Goal: Task Accomplishment & Management: Manage account settings

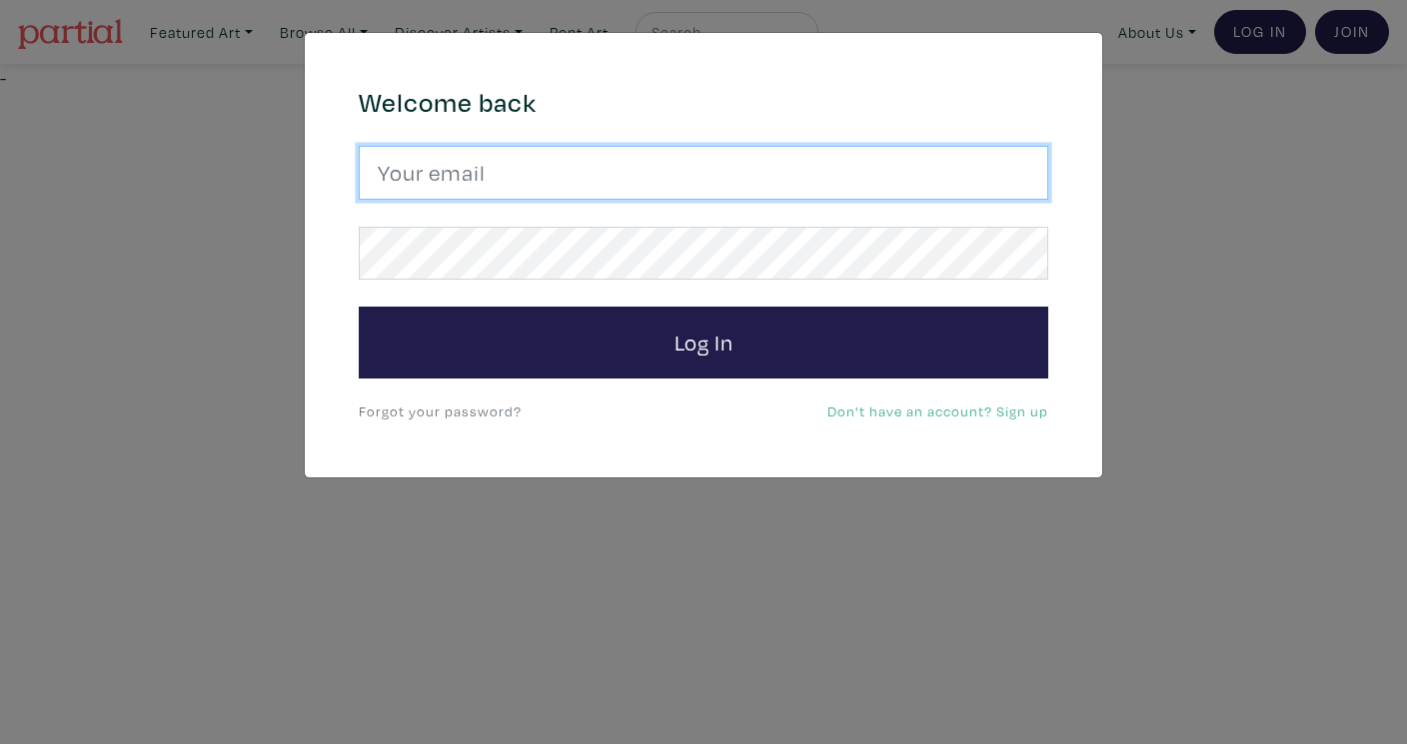
click at [362, 176] on input "email" at bounding box center [703, 173] width 689 height 54
type input "alinablinkova@gmail.com"
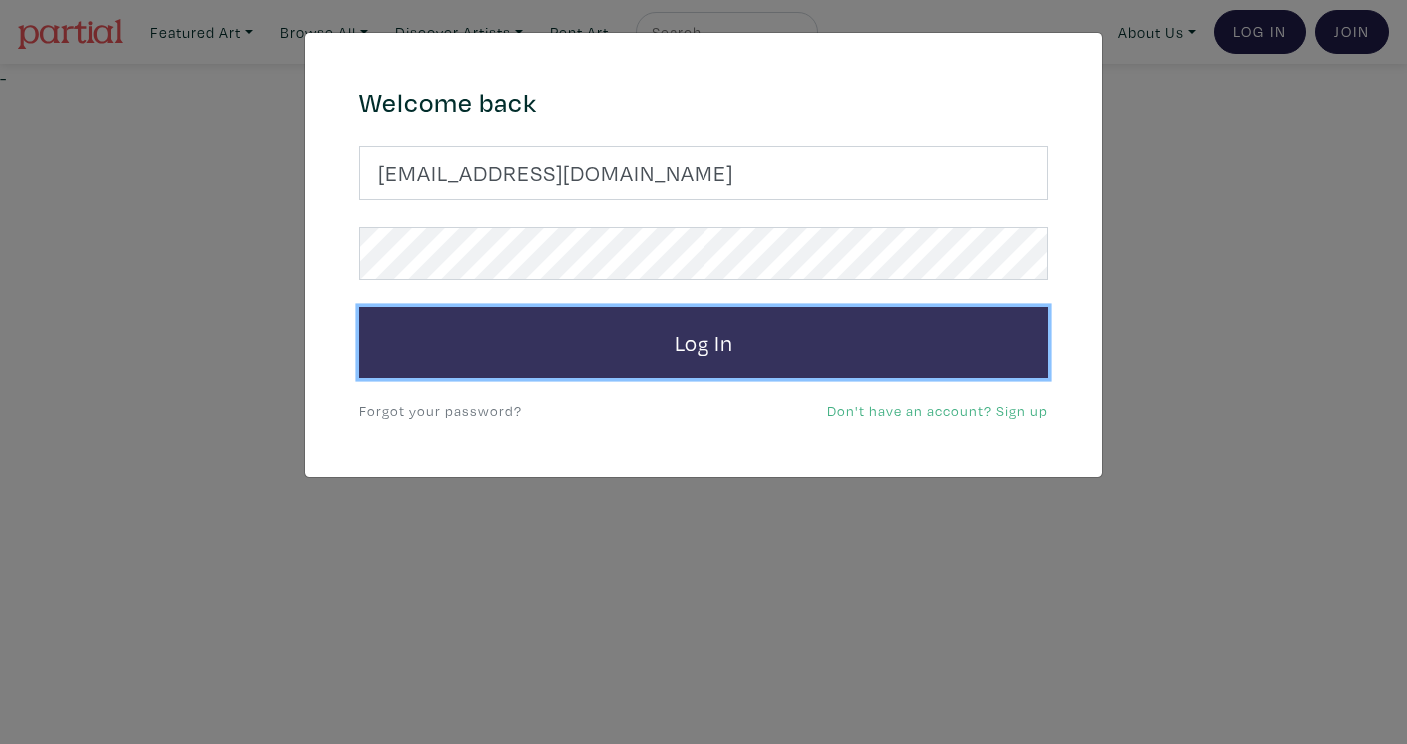
click at [602, 337] on button "Log In" at bounding box center [703, 343] width 689 height 72
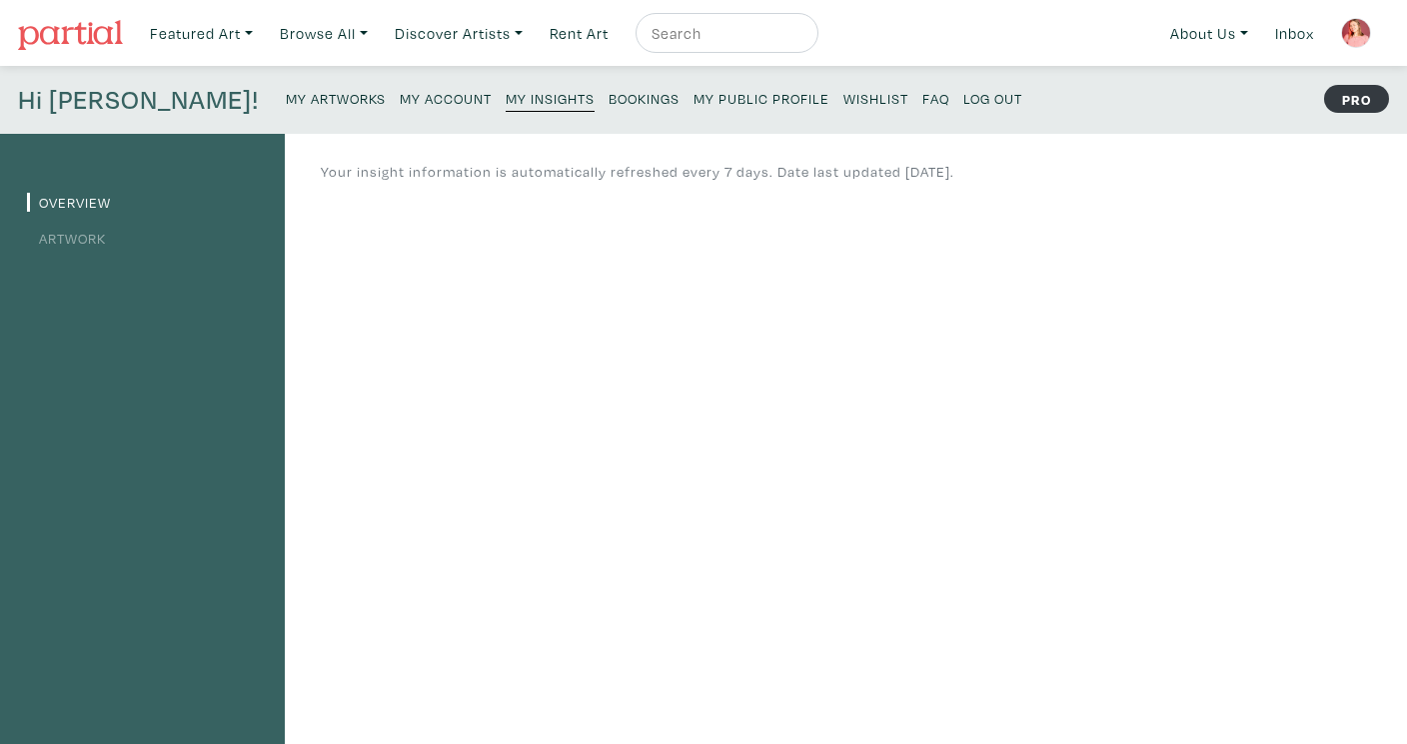
click at [1352, 21] on img at bounding box center [1356, 33] width 30 height 30
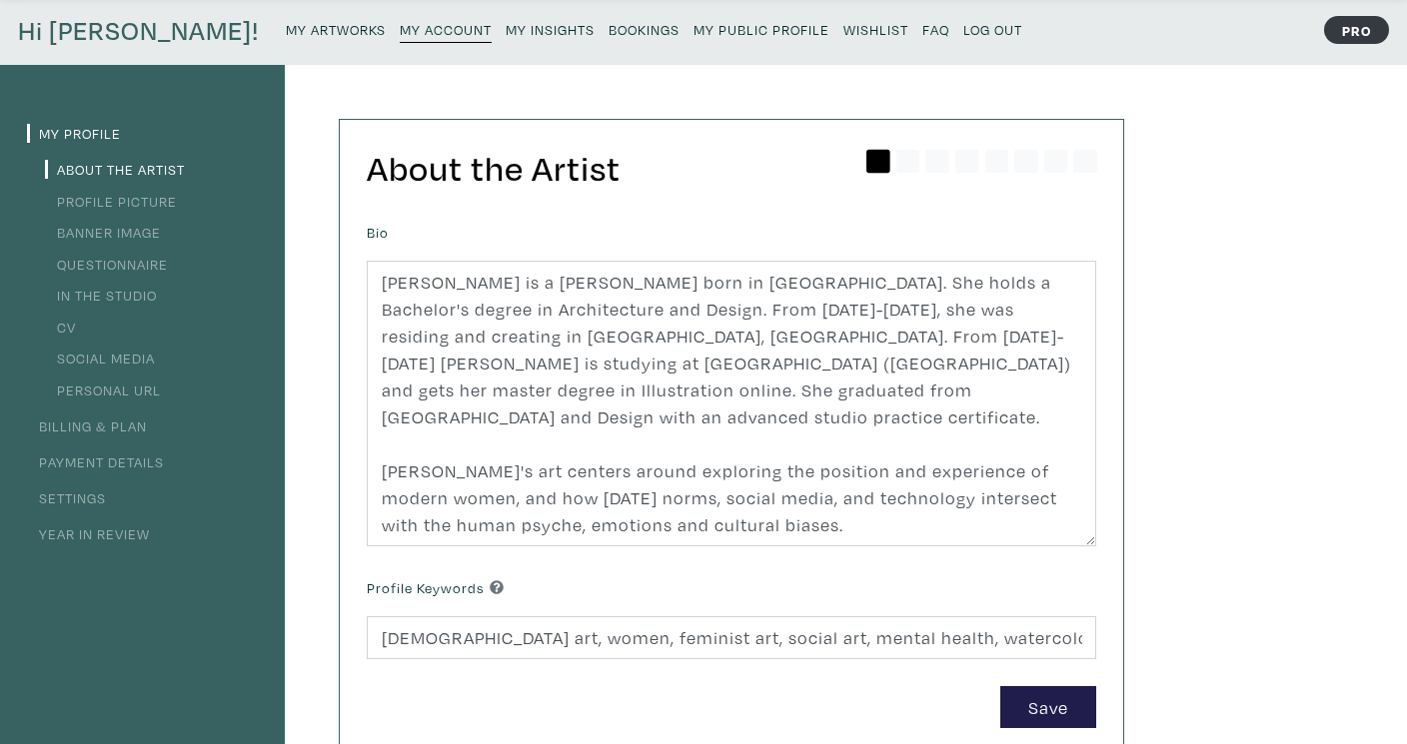
scroll to position [79, 0]
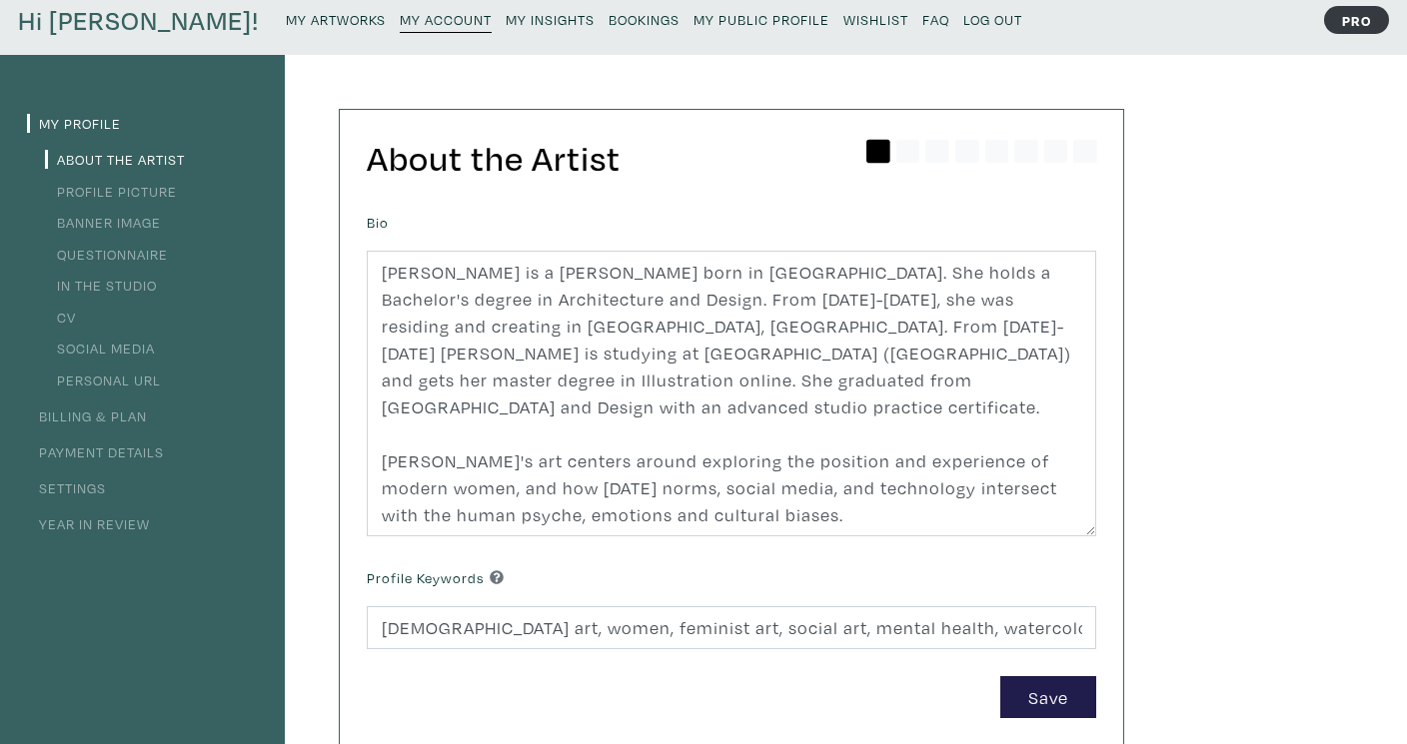
click at [64, 419] on link "Billing & Plan" at bounding box center [87, 416] width 120 height 19
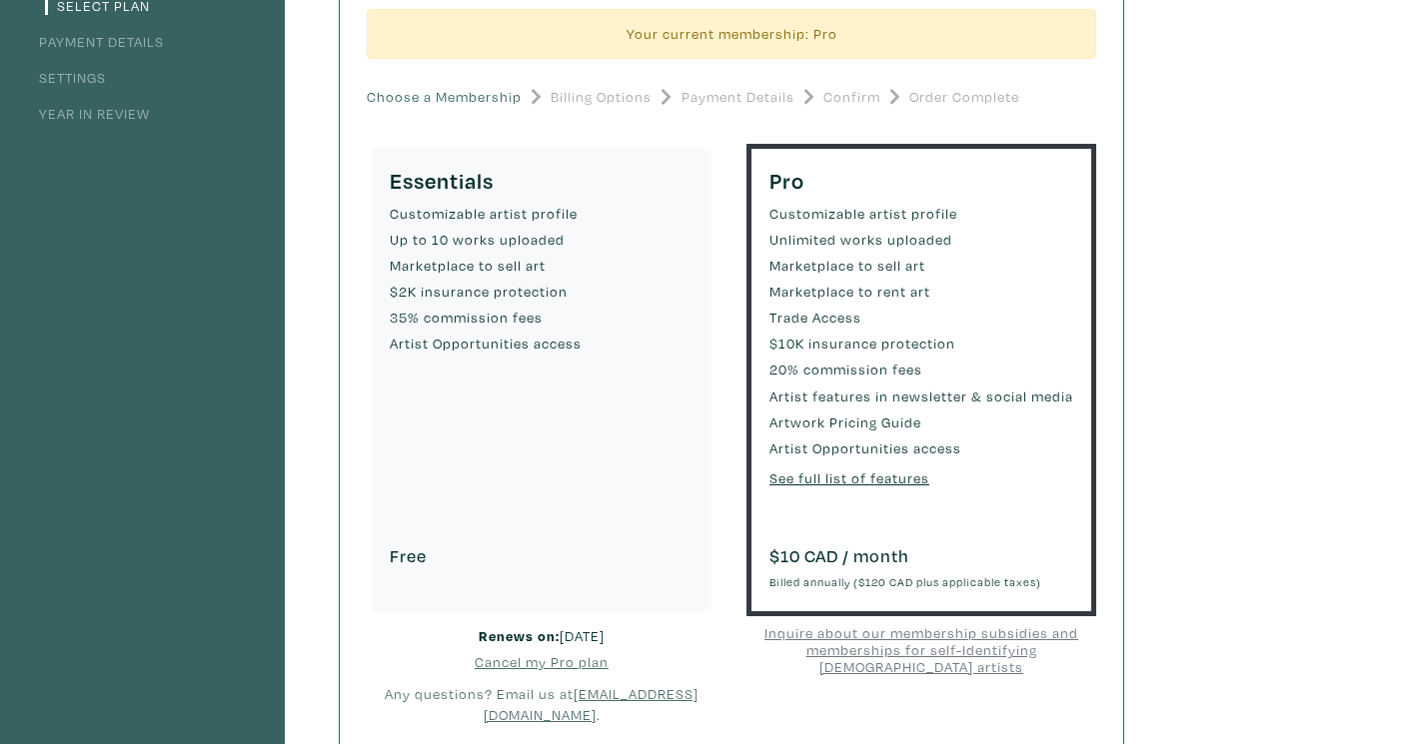
scroll to position [288, 0]
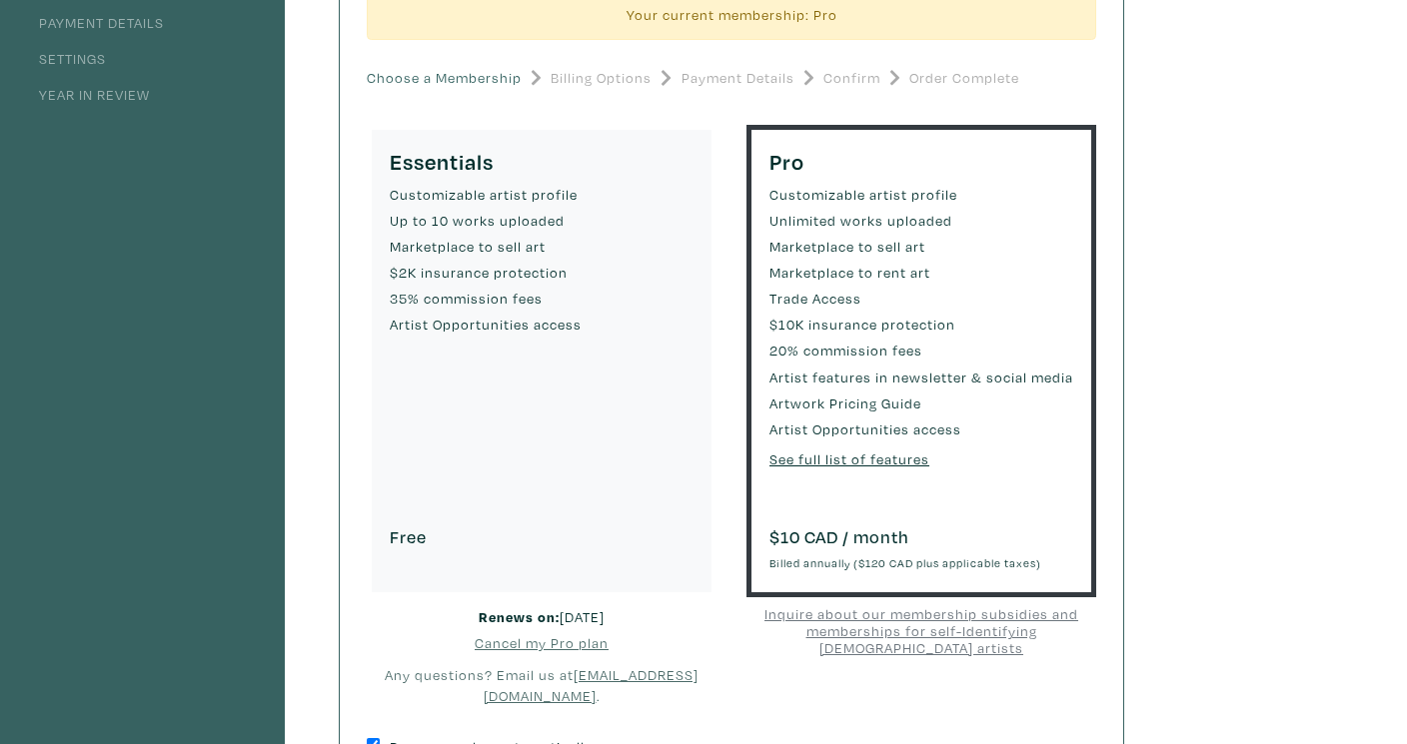
click at [430, 413] on ul "Customizable artist profile Up to 10 works uploaded Marketplace to sell art $2K…" at bounding box center [542, 346] width 304 height 325
click at [425, 175] on div "Essentials Customizable artist profile Up to 10 works uploaded Marketplace to s…" at bounding box center [542, 362] width 350 height 474
click at [467, 167] on h5 "Essentials" at bounding box center [542, 161] width 304 height 27
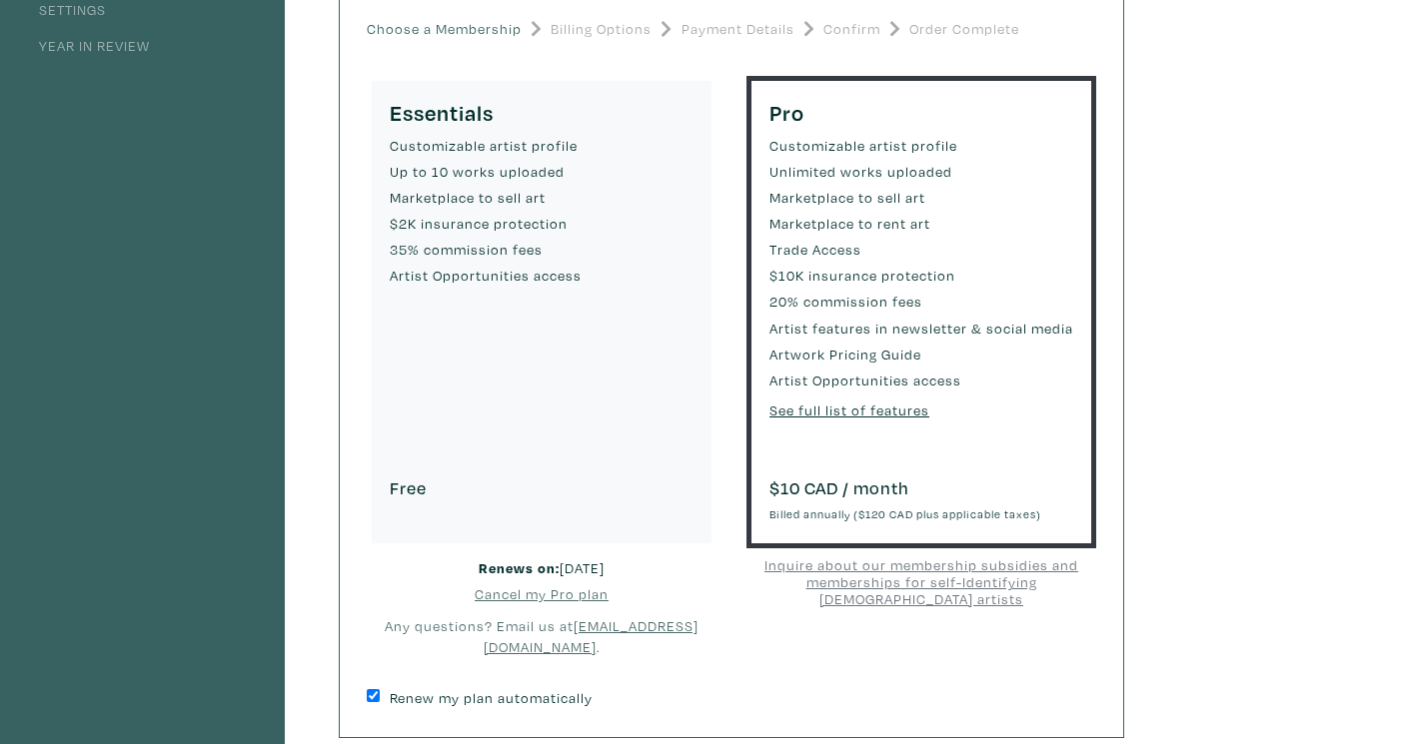
scroll to position [340, 0]
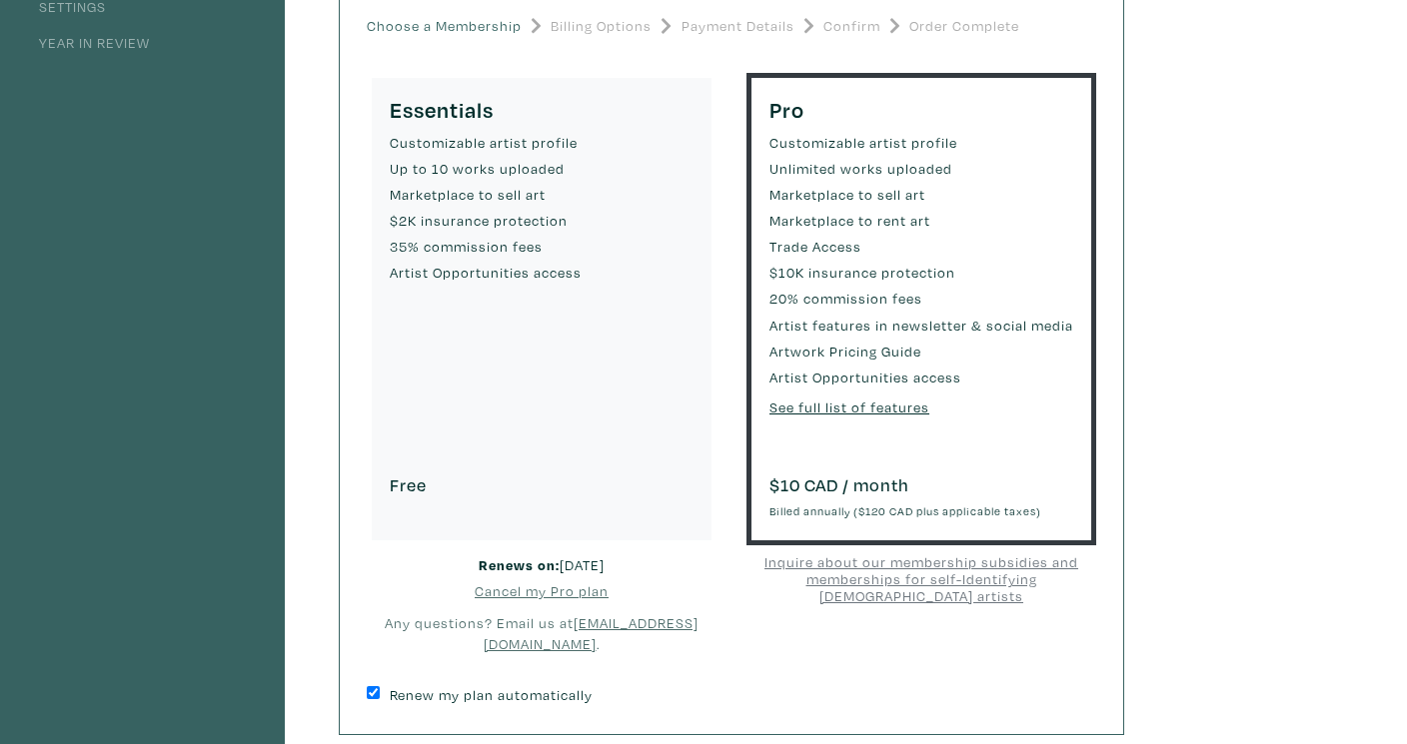
click at [536, 594] on u "Cancel my Pro plan" at bounding box center [542, 590] width 134 height 19
click at [375, 690] on input "Renew my plan automatically" at bounding box center [373, 692] width 13 height 13
checkbox input "false"
click at [527, 594] on u "Cancel my Pro plan" at bounding box center [542, 590] width 134 height 19
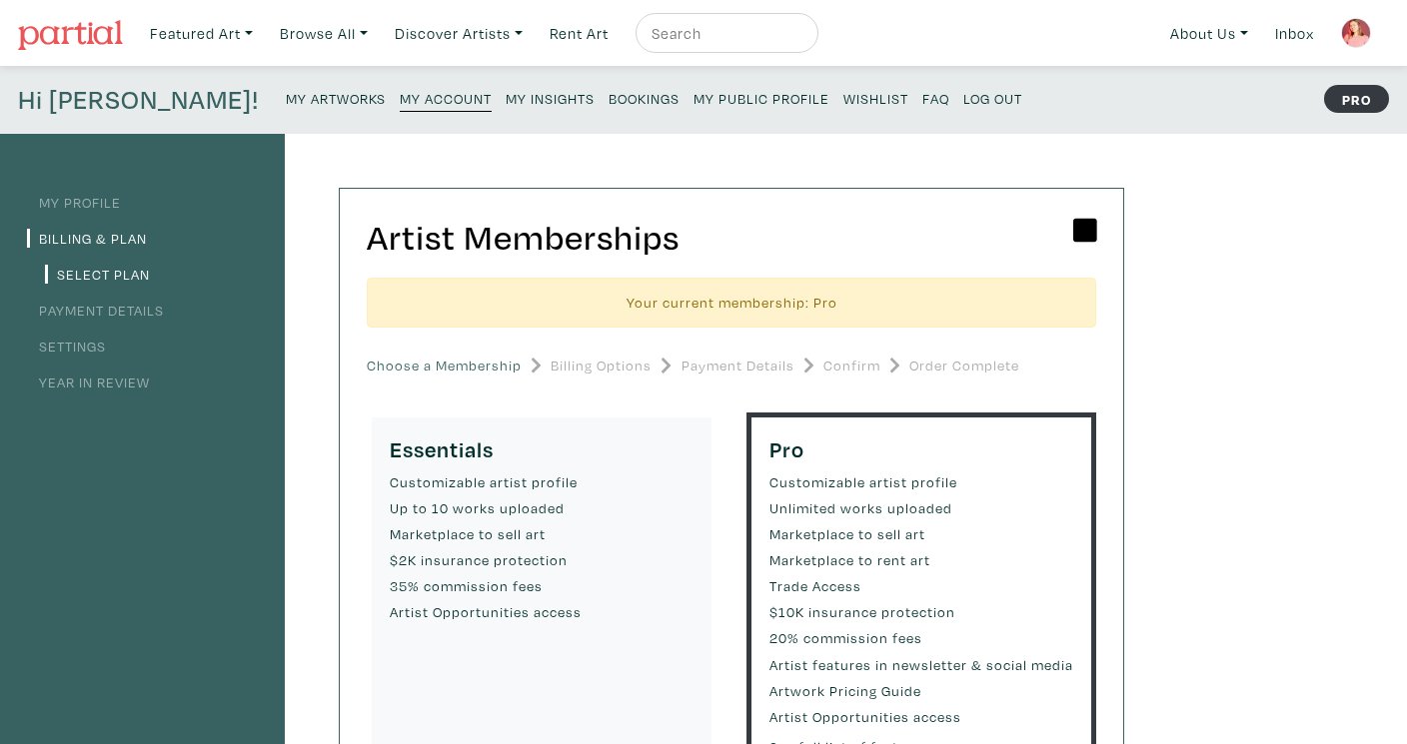
click at [131, 318] on link "Payment Details" at bounding box center [95, 310] width 137 height 19
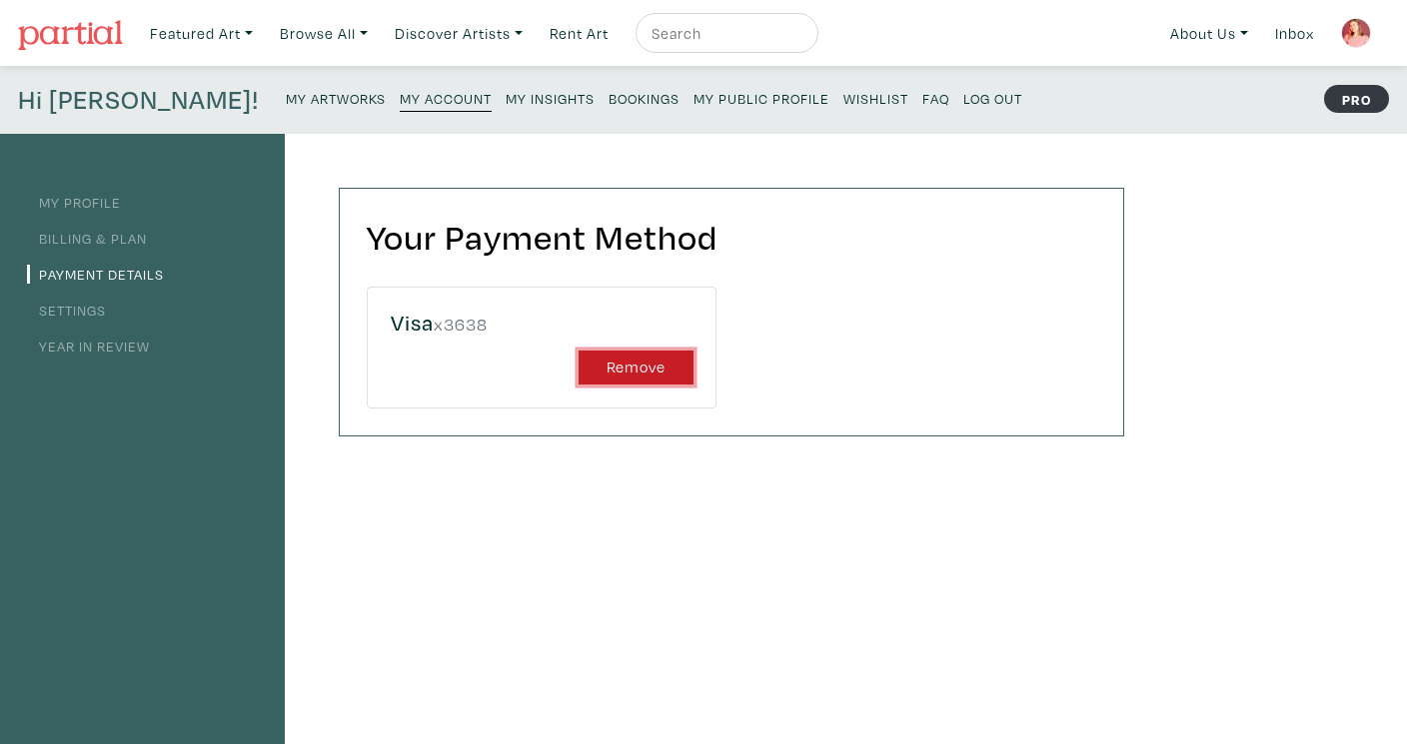
click at [630, 367] on button "Remove" at bounding box center [635, 368] width 115 height 35
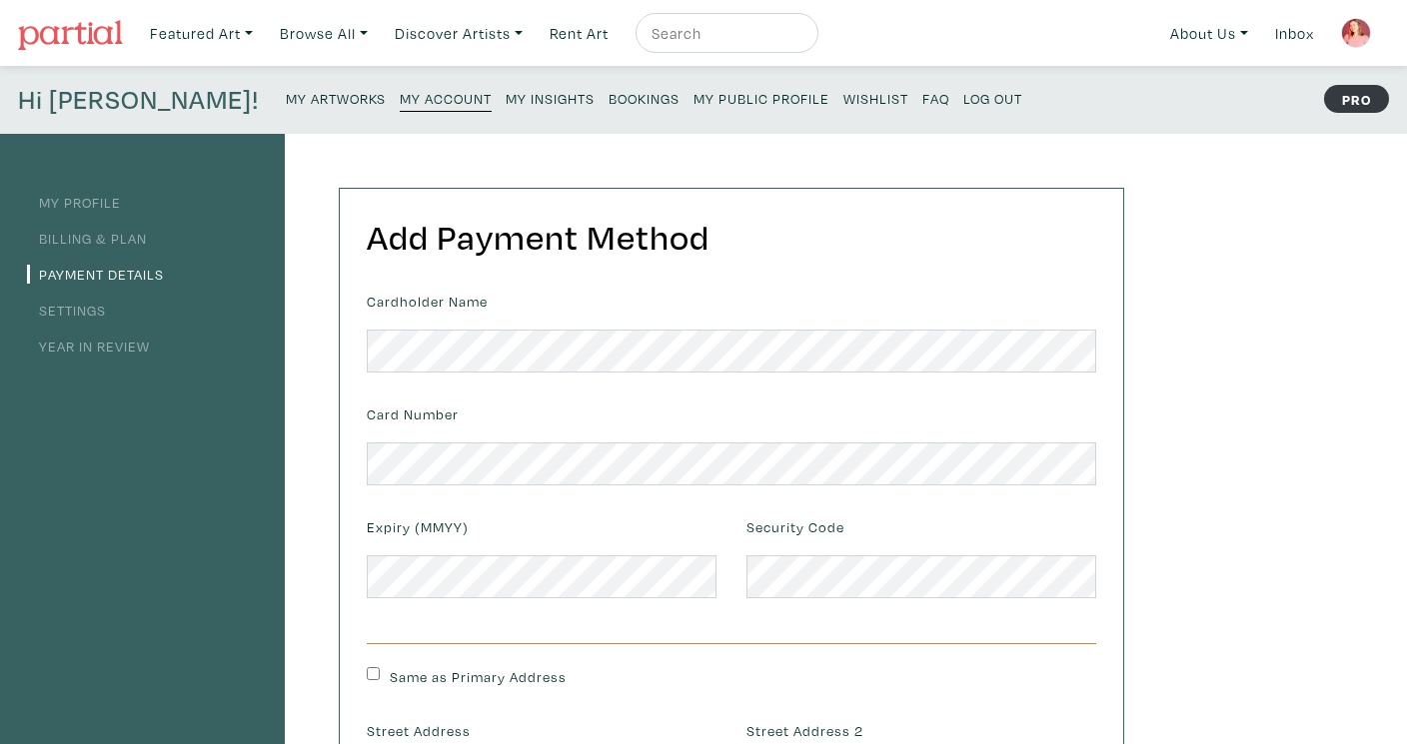
click at [82, 315] on link "Settings" at bounding box center [66, 310] width 79 height 19
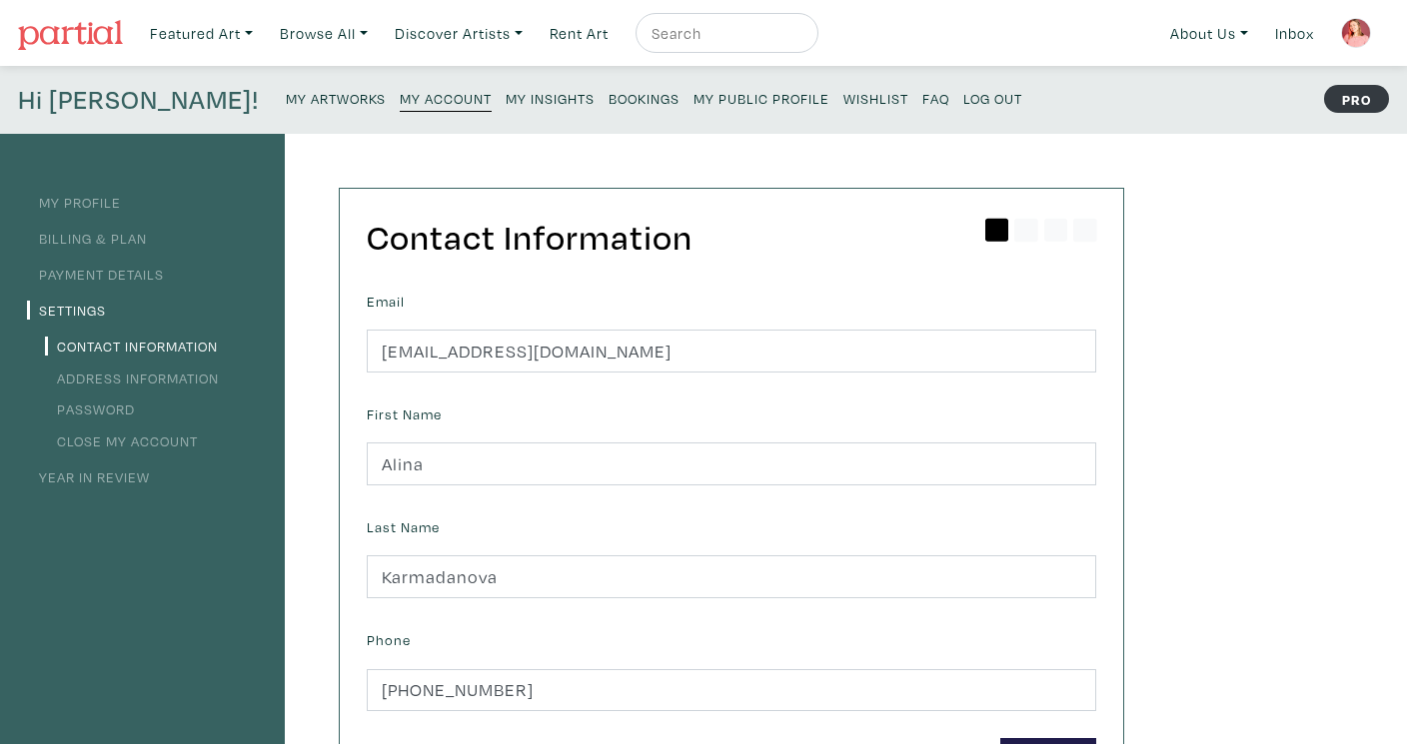
click at [70, 473] on link "Year in Review" at bounding box center [88, 477] width 123 height 19
click at [117, 478] on link "Year in Review" at bounding box center [88, 477] width 123 height 19
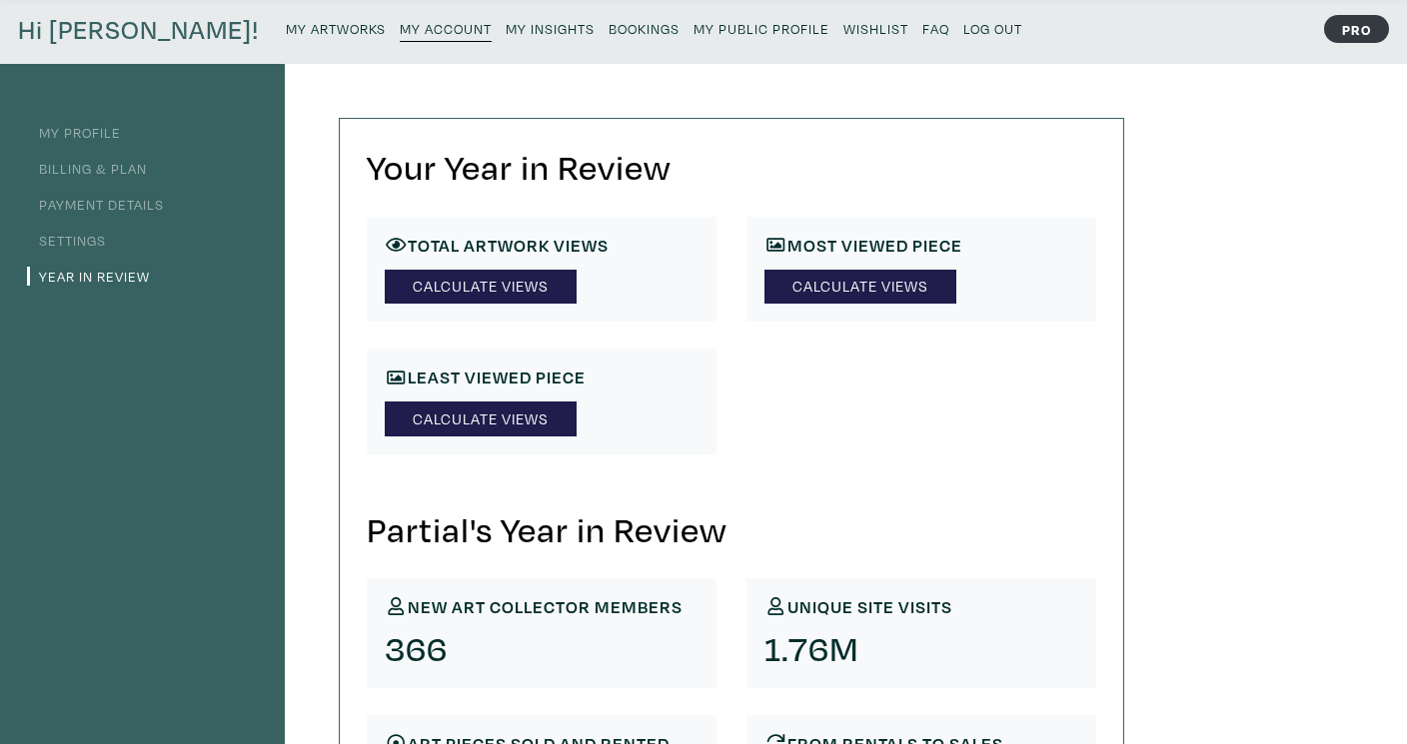
scroll to position [56, 0]
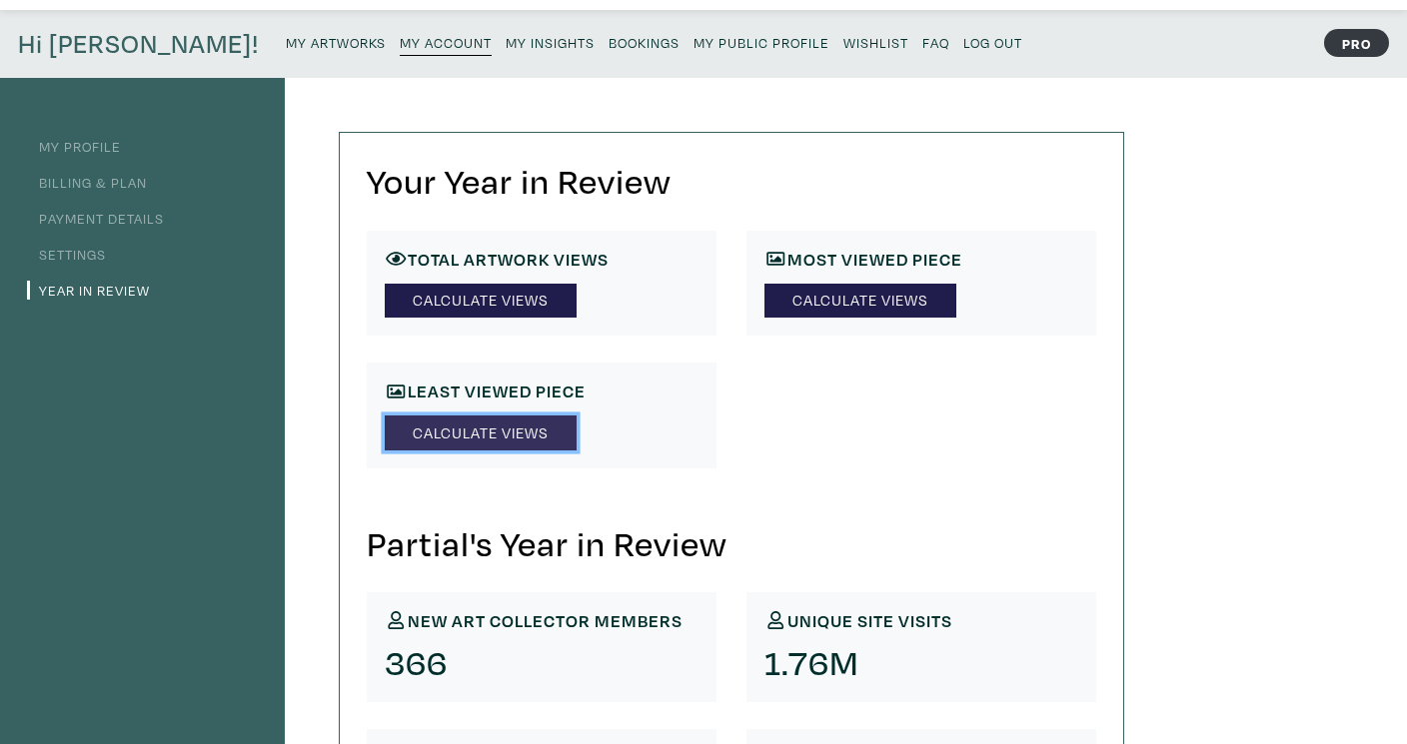
click at [434, 440] on link "Calculate Views" at bounding box center [481, 433] width 192 height 35
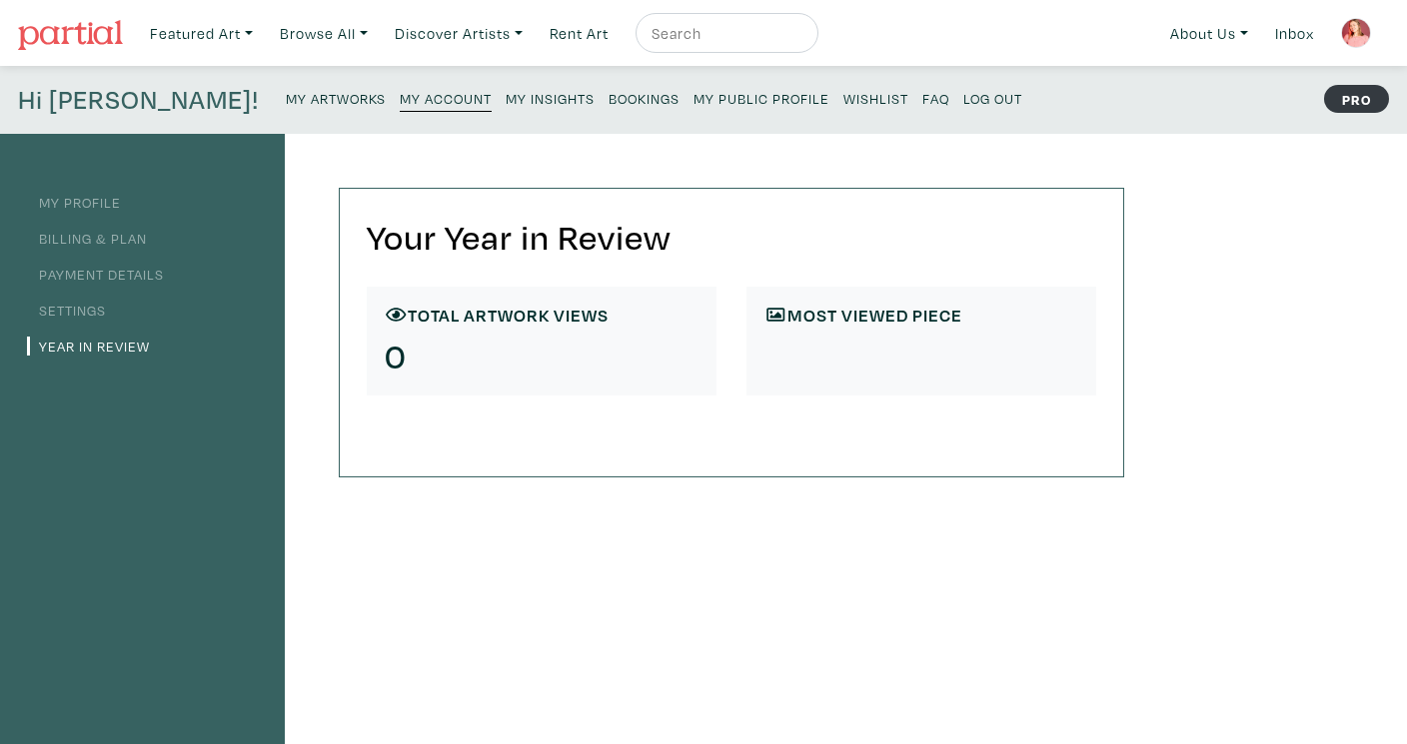
click at [782, 340] on div "Most viewed Piece" at bounding box center [921, 342] width 350 height 110
click at [817, 318] on h6 "Most viewed Piece" at bounding box center [921, 316] width 314 height 22
click at [62, 351] on link "Year in Review" at bounding box center [88, 346] width 123 height 19
click at [505, 104] on small "My Insights" at bounding box center [549, 98] width 89 height 19
